Goal: Task Accomplishment & Management: Complete application form

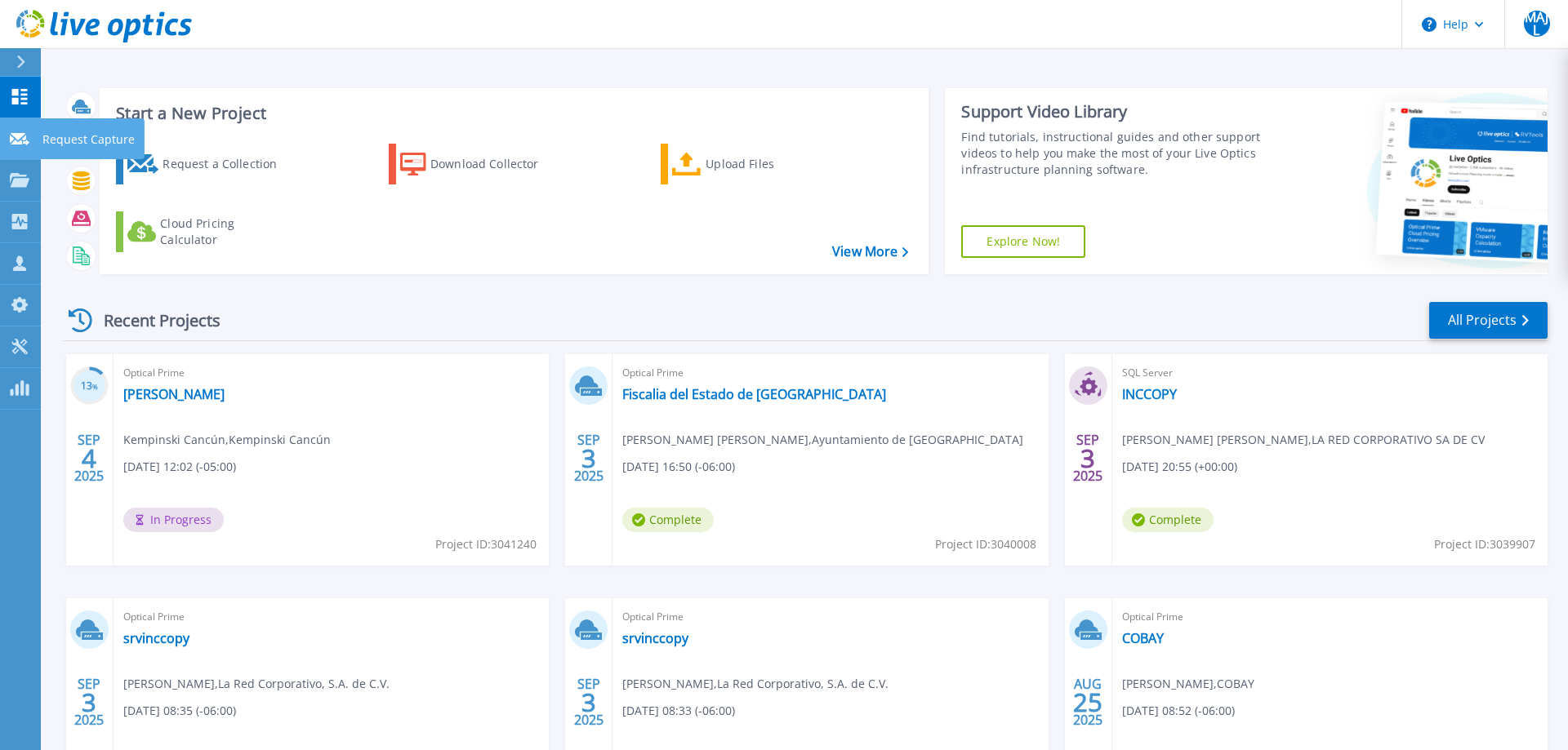
click at [15, 132] on div at bounding box center [20, 138] width 20 height 15
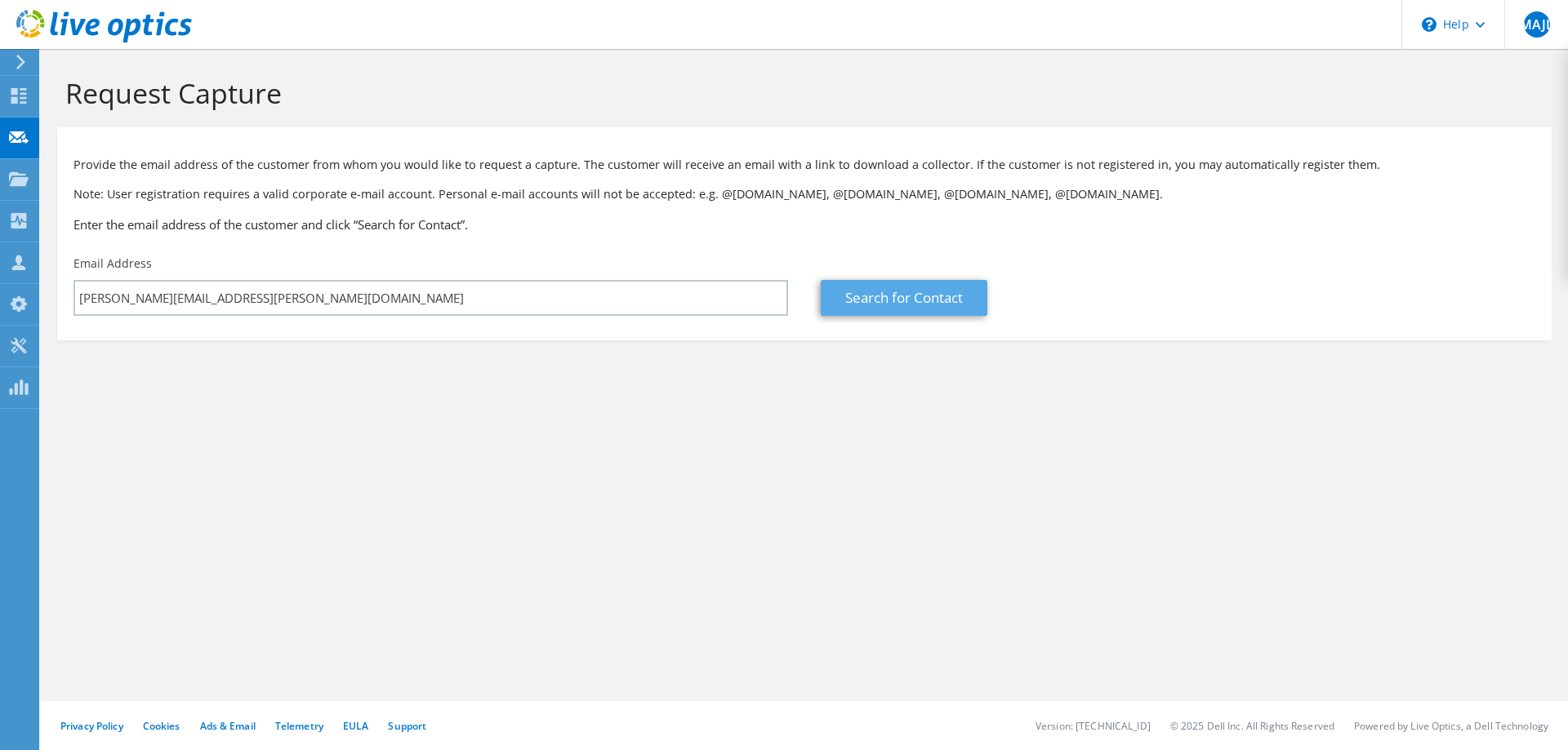
type input "[PERSON_NAME][EMAIL_ADDRESS][PERSON_NAME][DOMAIN_NAME]"
click at [889, 288] on link "Search for Contact" at bounding box center [903, 297] width 167 height 36
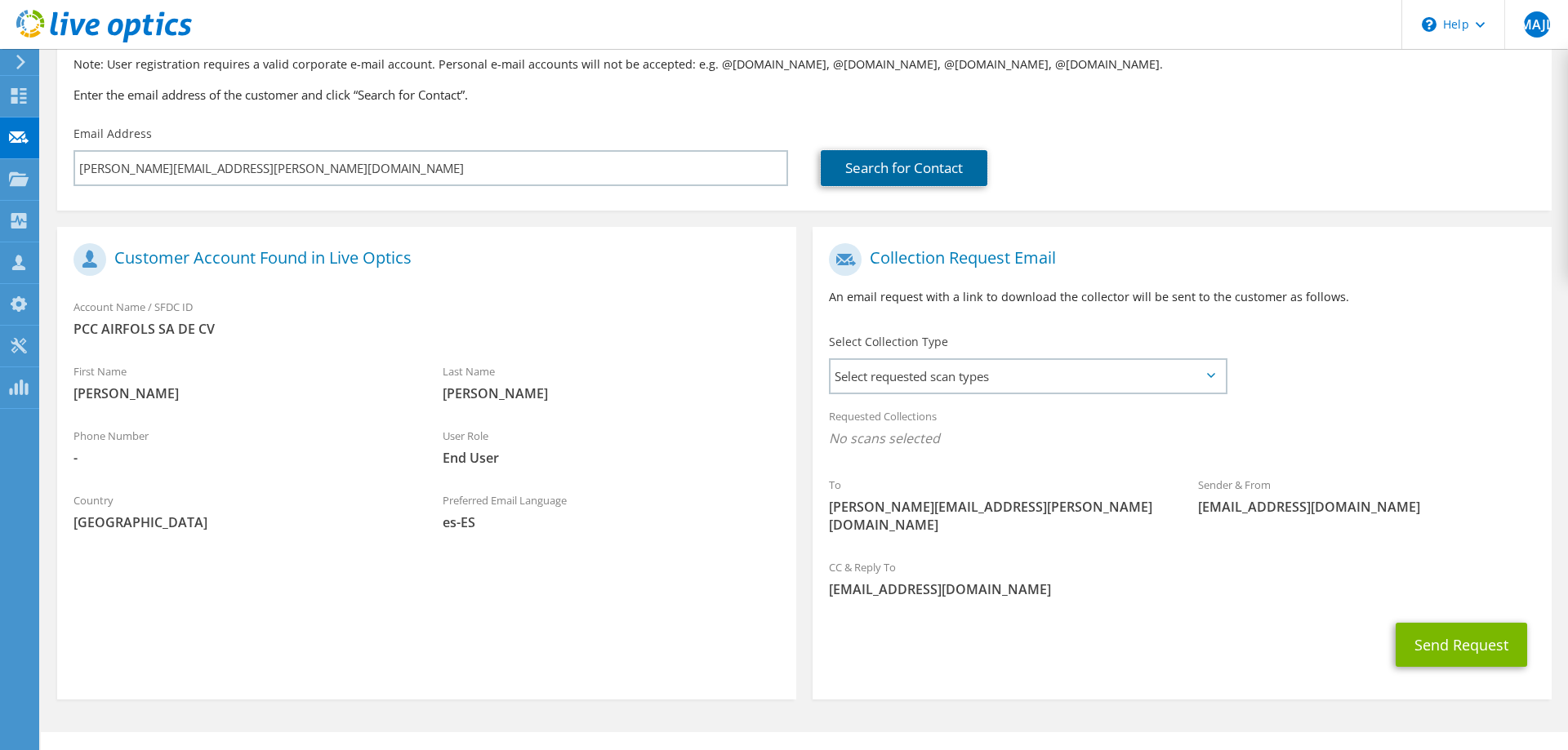
scroll to position [143, 0]
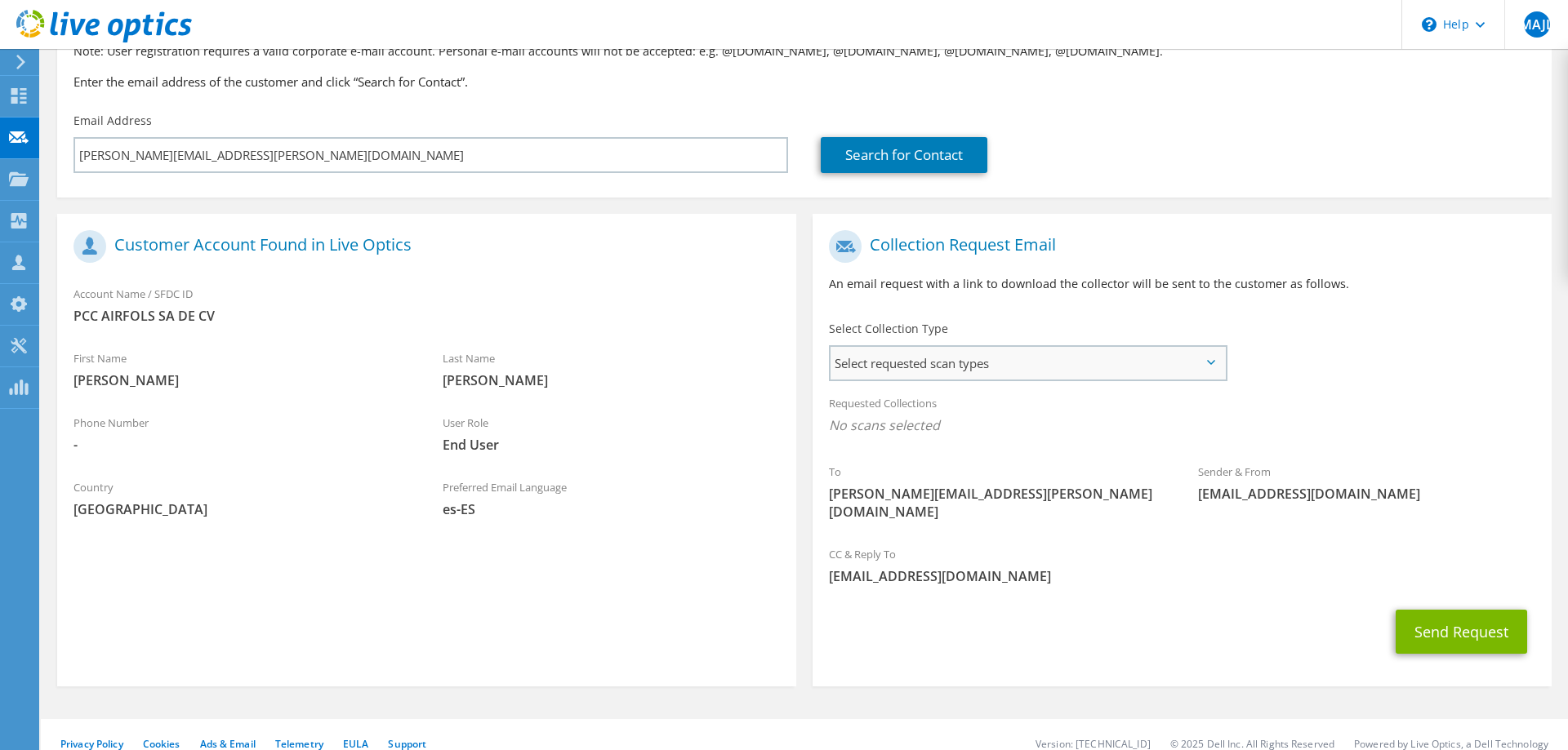
click at [934, 360] on span "Select requested scan types" at bounding box center [1028, 363] width 395 height 32
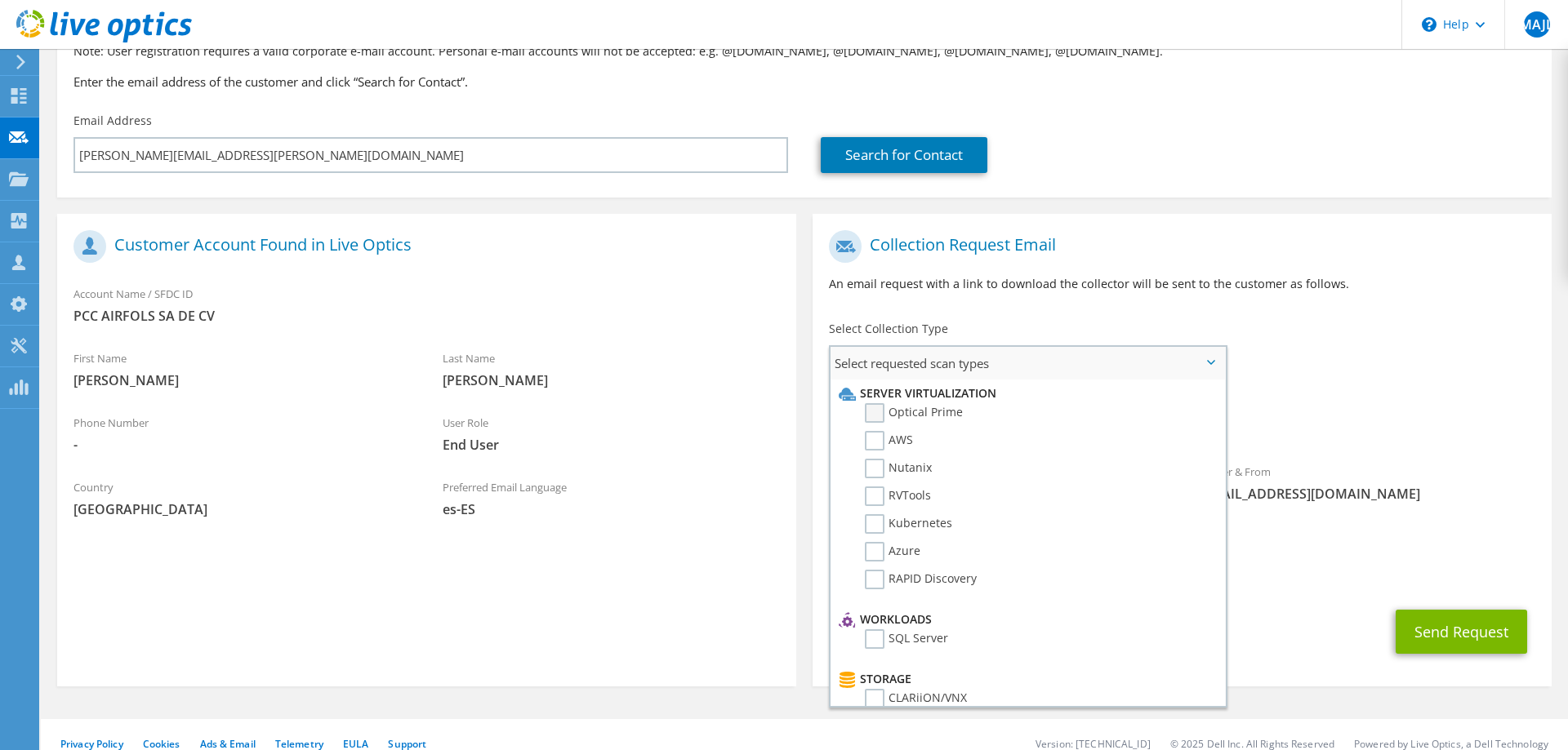
click at [936, 419] on label "Optical Prime" at bounding box center [913, 413] width 98 height 20
click at [0, 0] on input "Optical Prime" at bounding box center [0, 0] width 0 height 0
click at [1480, 438] on span "Optical Prime" at bounding box center [1182, 430] width 706 height 27
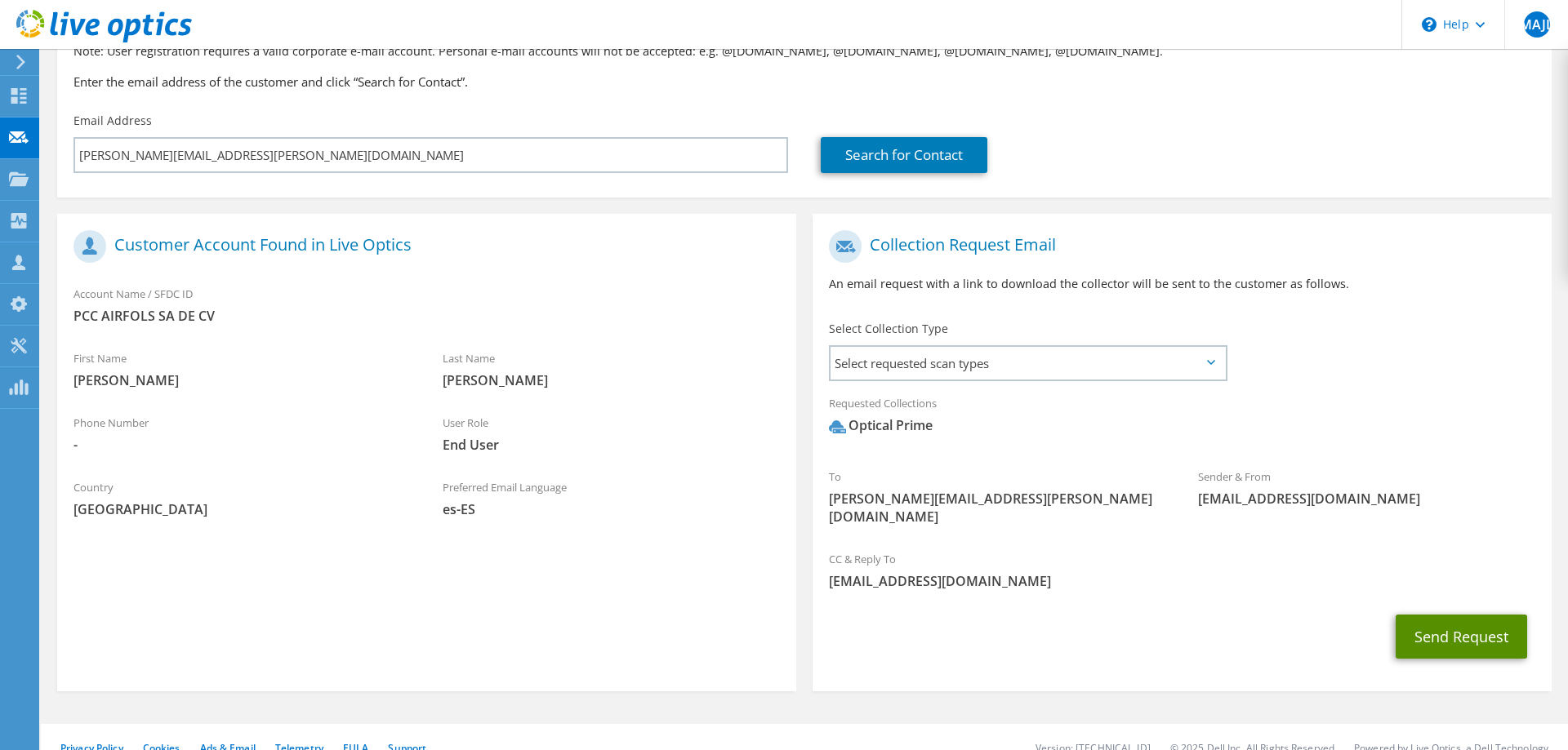
click at [1469, 615] on button "Send Request" at bounding box center [1461, 636] width 132 height 44
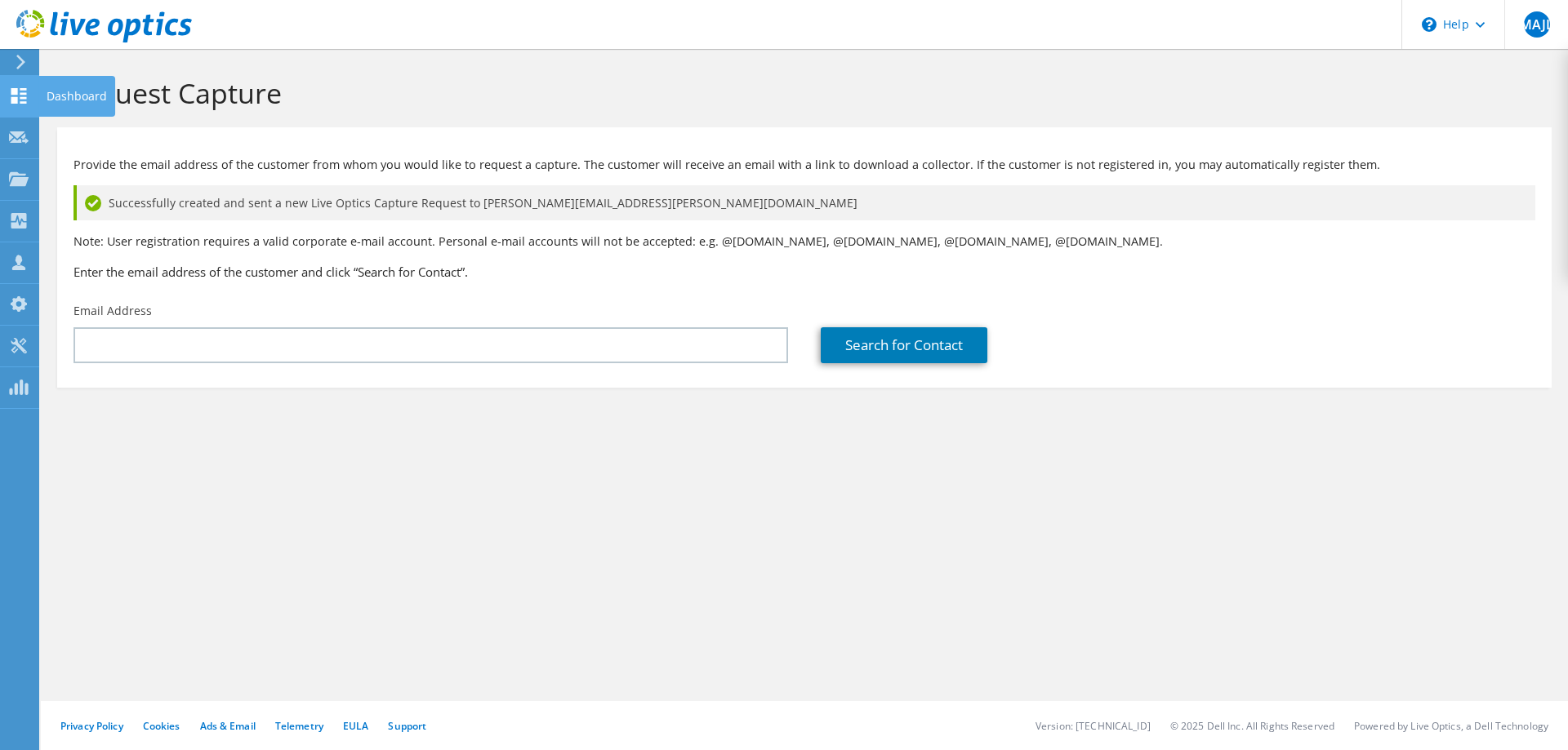
click at [20, 91] on icon at bounding box center [19, 96] width 20 height 16
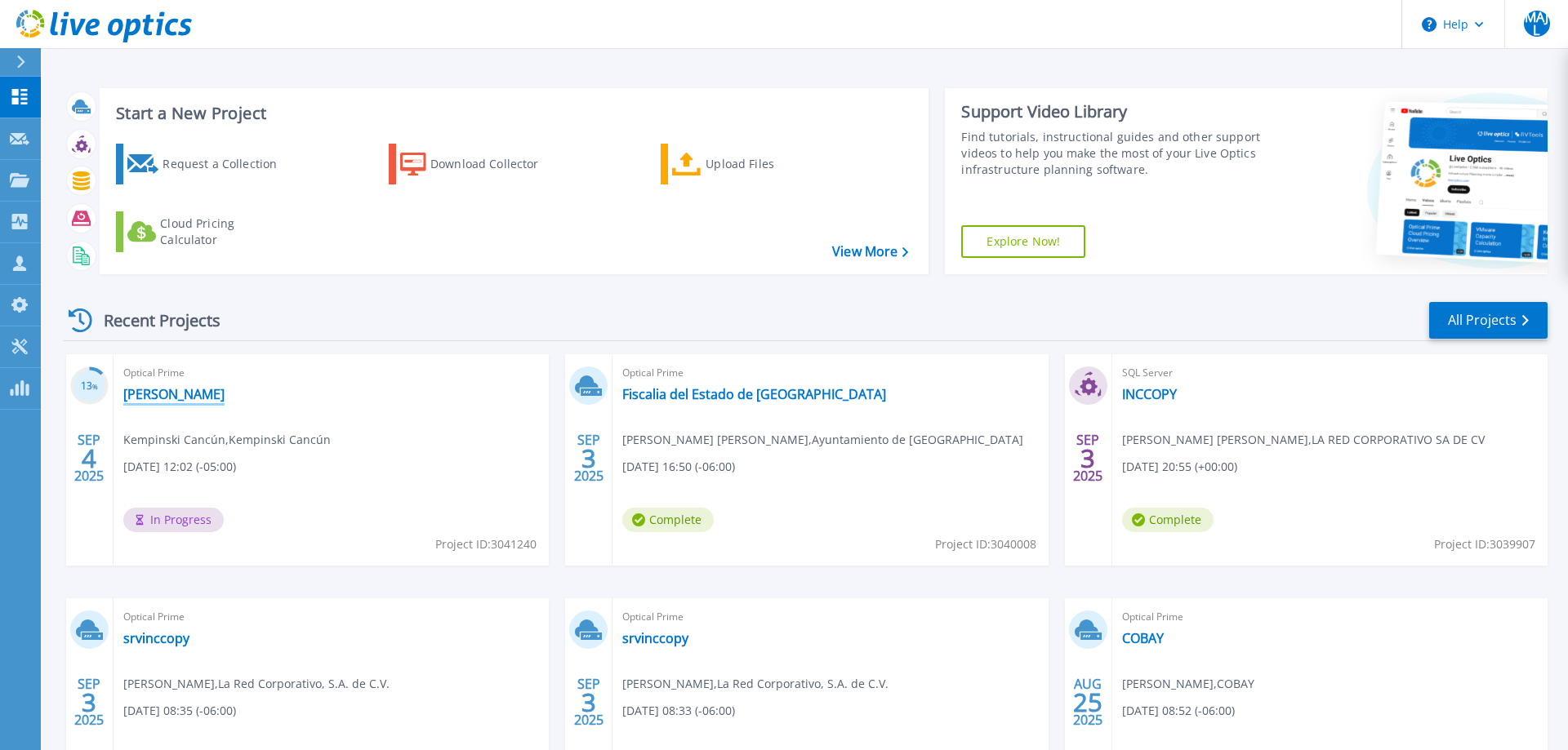
click at [166, 395] on link "KEMPINSKI" at bounding box center [174, 395] width 102 height 17
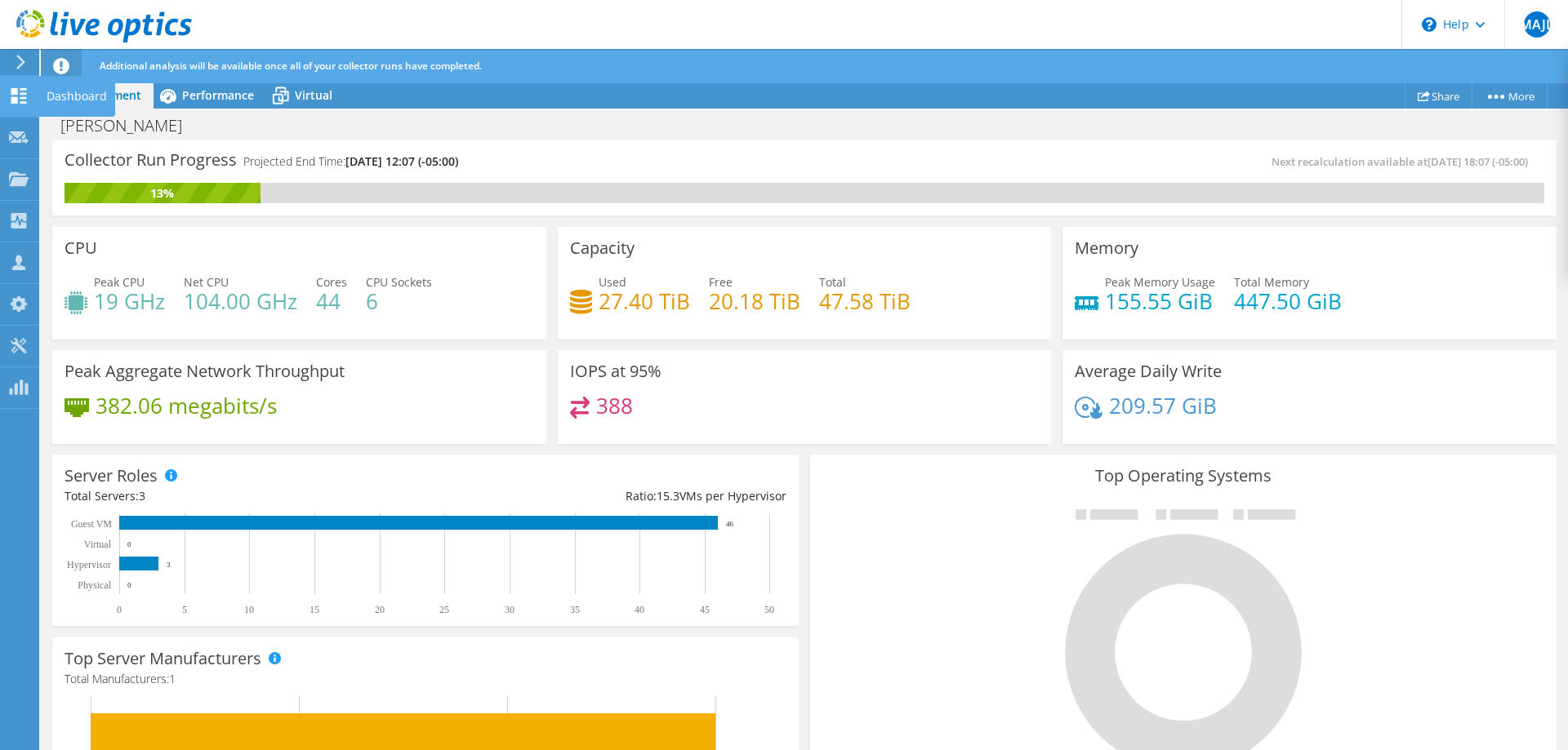
click at [21, 102] on icon at bounding box center [19, 96] width 20 height 16
